Goal: Navigation & Orientation: Find specific page/section

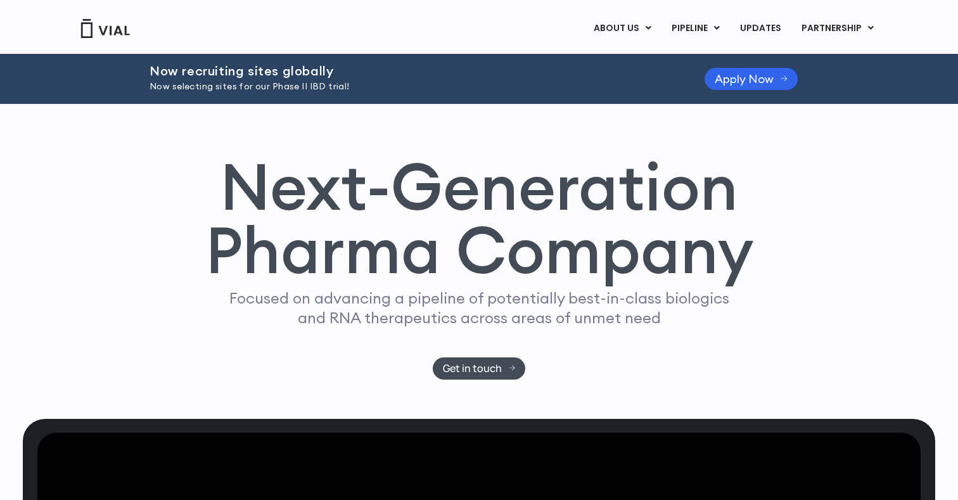
click at [684, 27] on link "PIPELINE" at bounding box center [695, 29] width 68 height 22
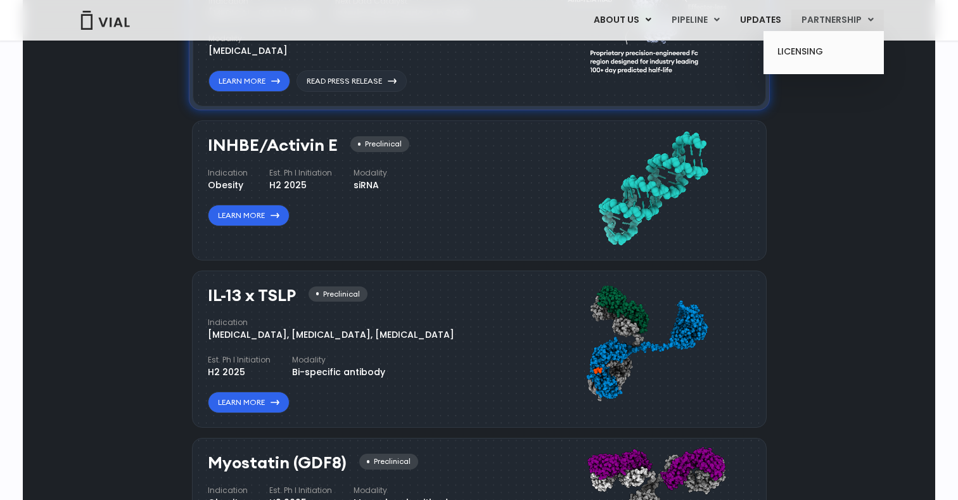
scroll to position [993, 0]
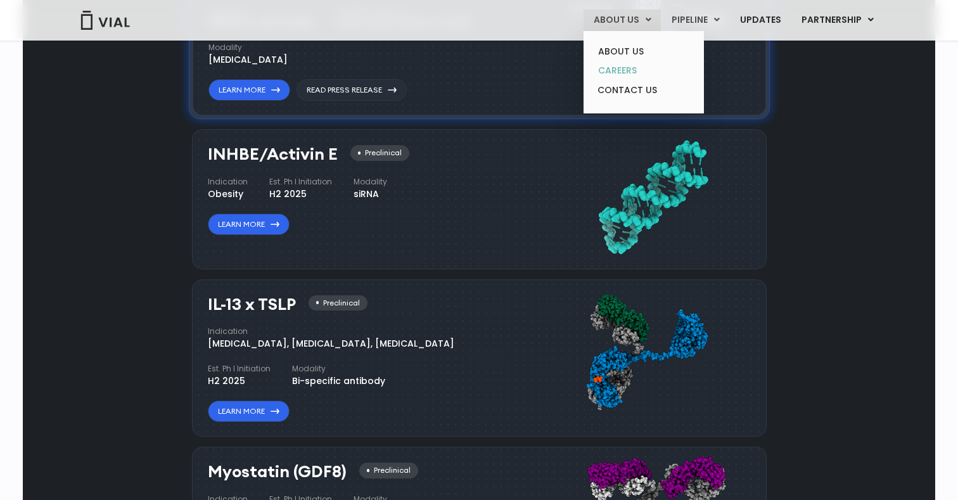
click at [638, 68] on link "CAREERS" at bounding box center [643, 71] width 111 height 20
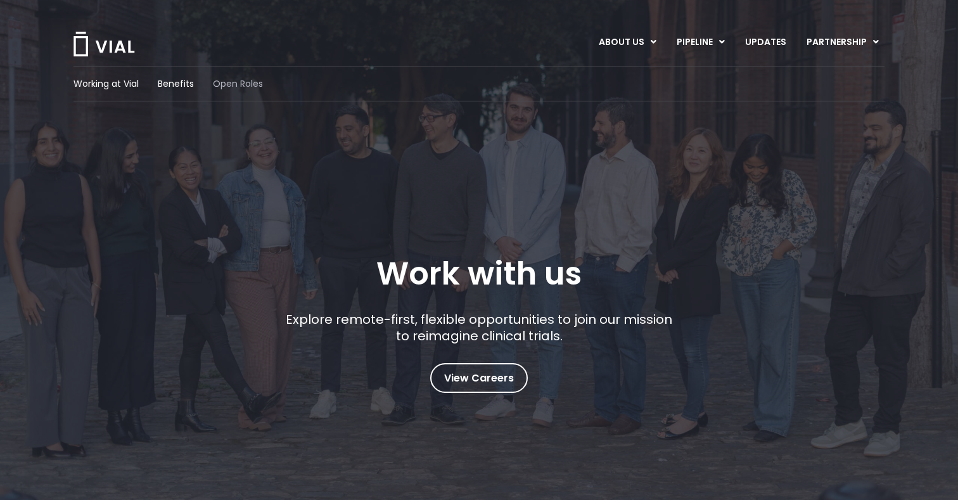
click at [232, 88] on span "Open Roles" at bounding box center [238, 83] width 50 height 13
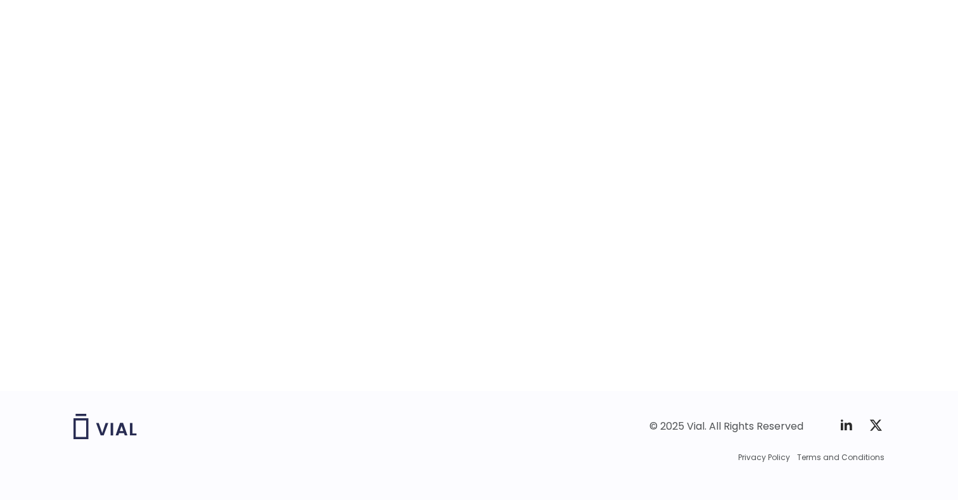
scroll to position [1974, 0]
